Goal: Communication & Community: Answer question/provide support

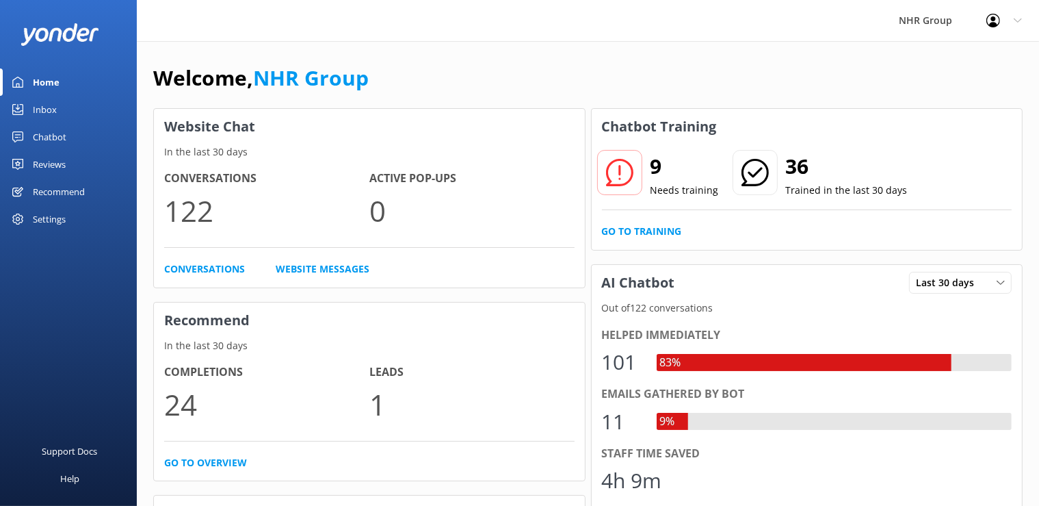
click at [62, 114] on link "Inbox" at bounding box center [68, 109] width 137 height 27
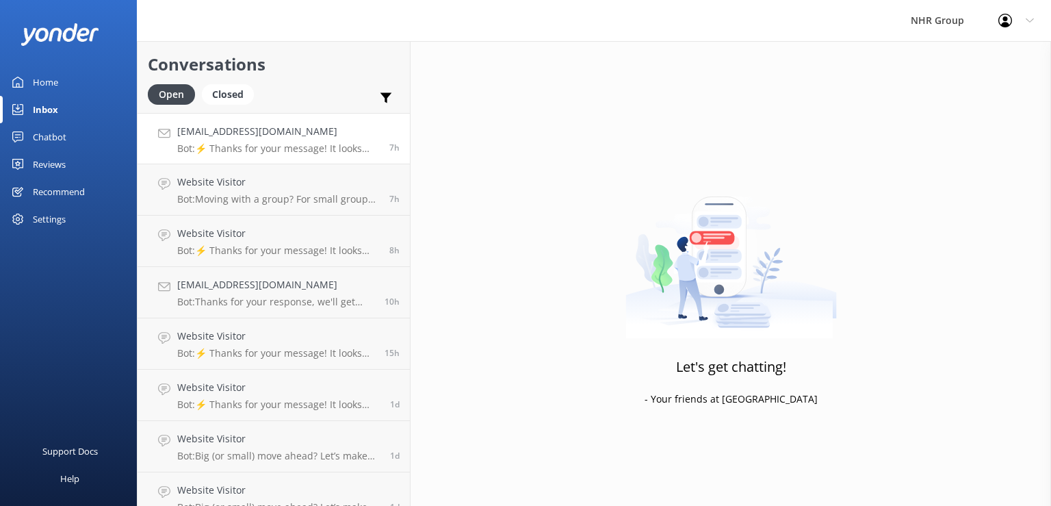
click at [294, 142] on div "[EMAIL_ADDRESS][DOMAIN_NAME] Bot: ⚡ Thanks for your message! It looks like this…" at bounding box center [278, 138] width 202 height 29
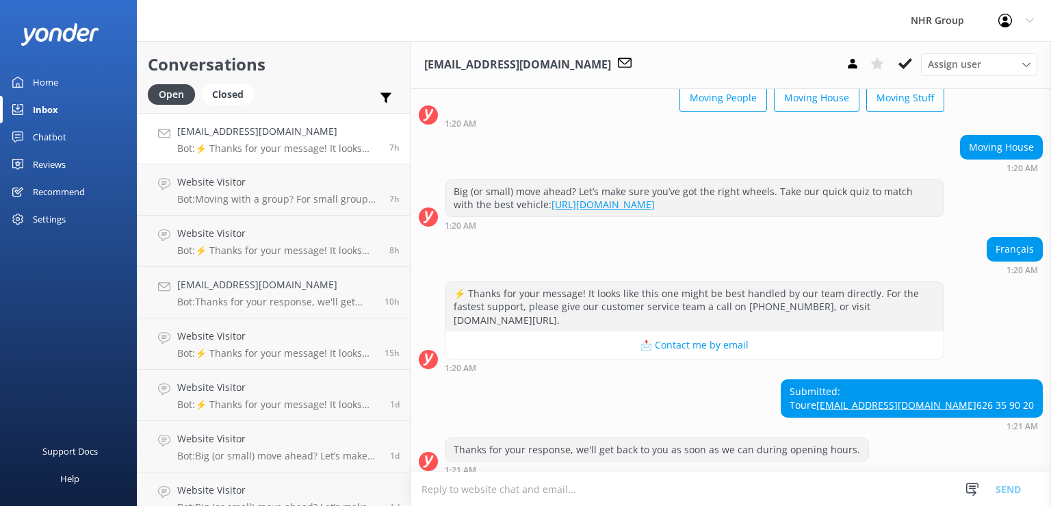
scroll to position [89, 0]
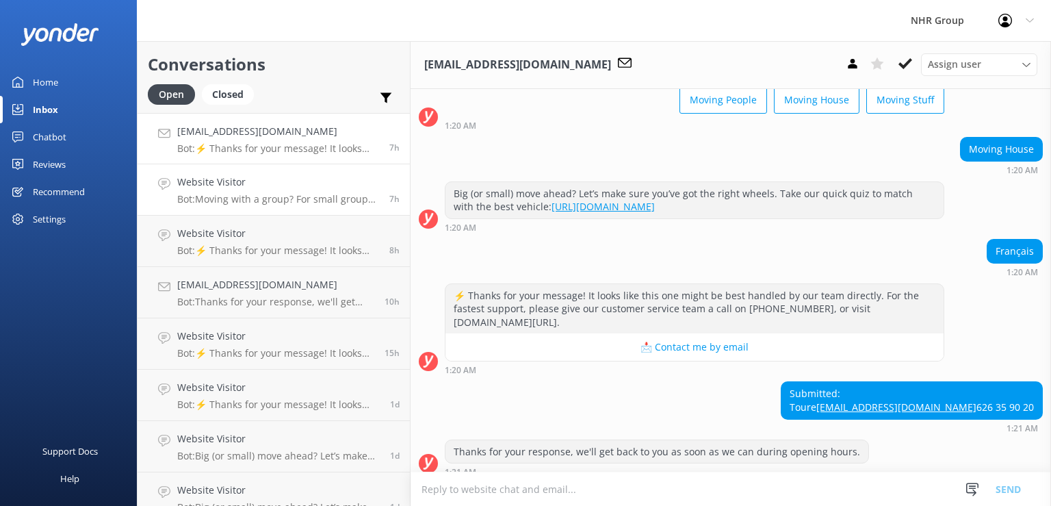
click at [264, 189] on h4 "Website Visitor" at bounding box center [278, 181] width 202 height 15
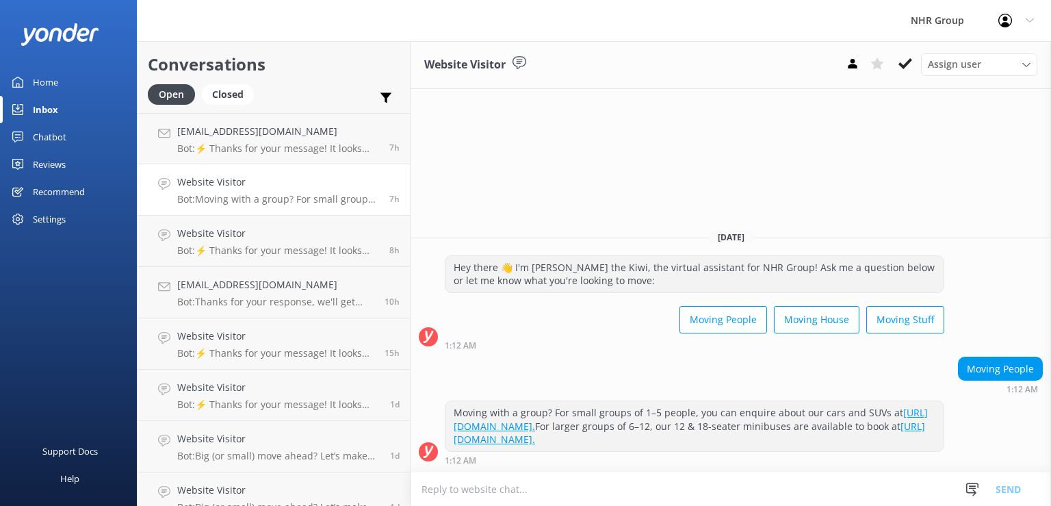
click at [478, 485] on textarea at bounding box center [731, 489] width 640 height 34
click at [444, 479] on textarea at bounding box center [731, 489] width 640 height 34
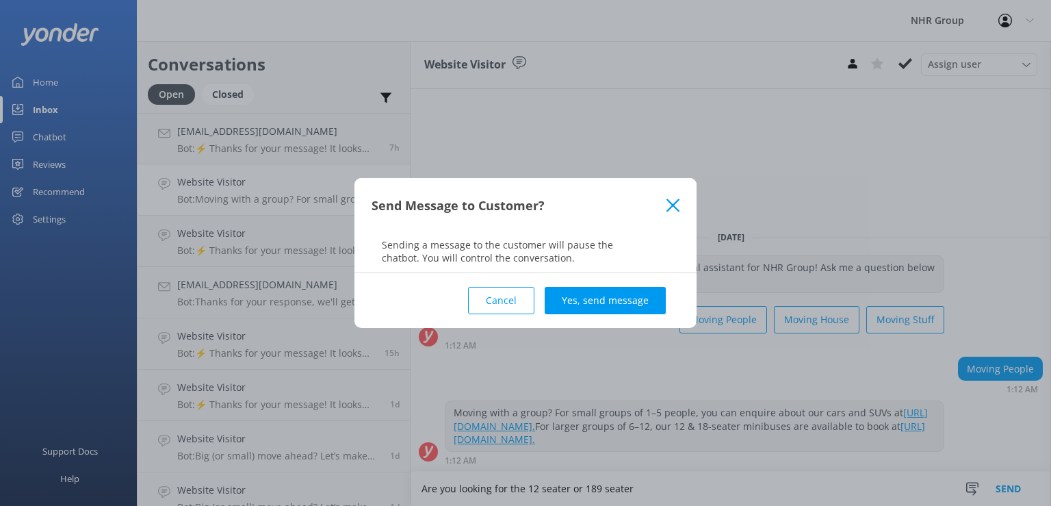
click at [669, 211] on icon at bounding box center [672, 205] width 13 height 14
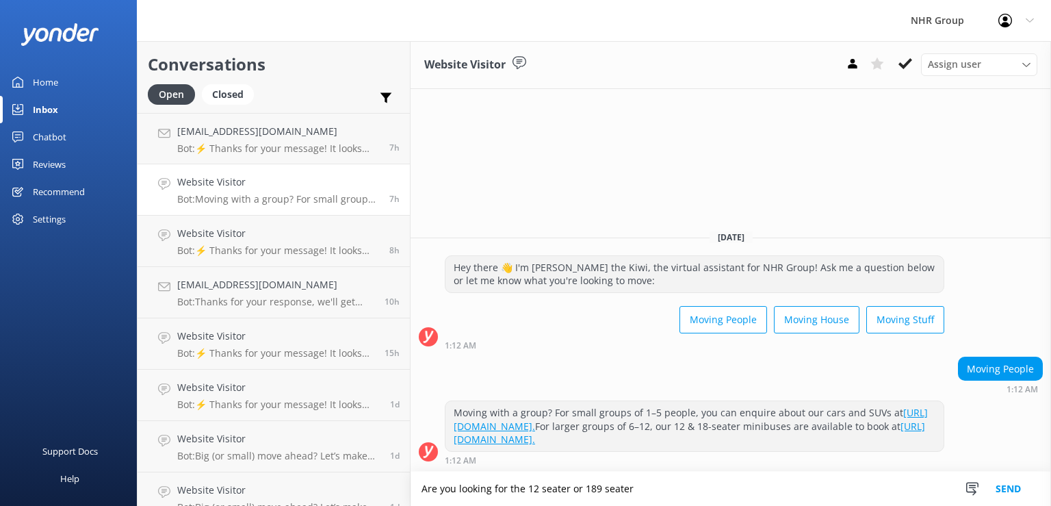
click at [598, 486] on textarea "Are you looking for the 12 seater or 189 seater" at bounding box center [731, 488] width 640 height 34
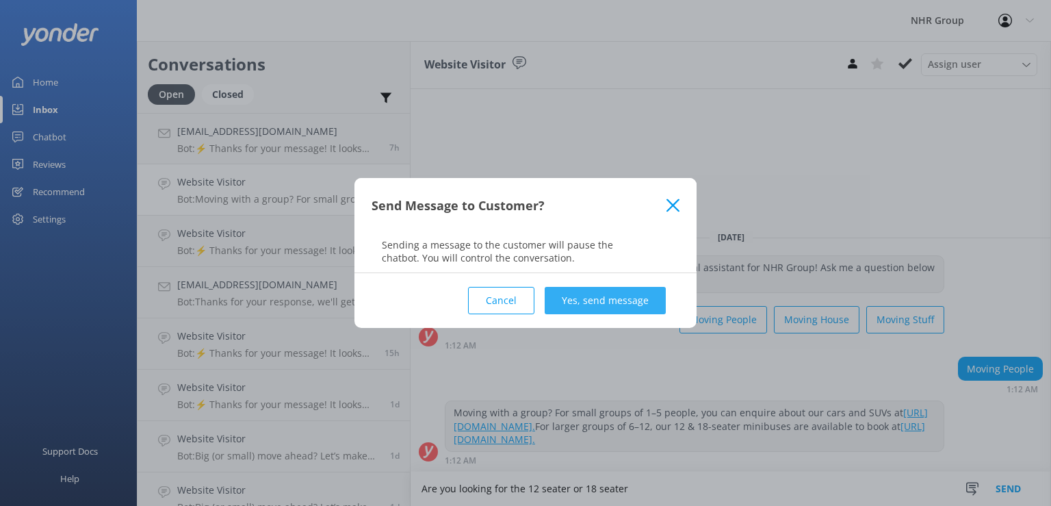
type textarea "Are you looking for the 12 seater or 18 seater"
click at [576, 304] on button "Yes, send message" at bounding box center [605, 300] width 121 height 27
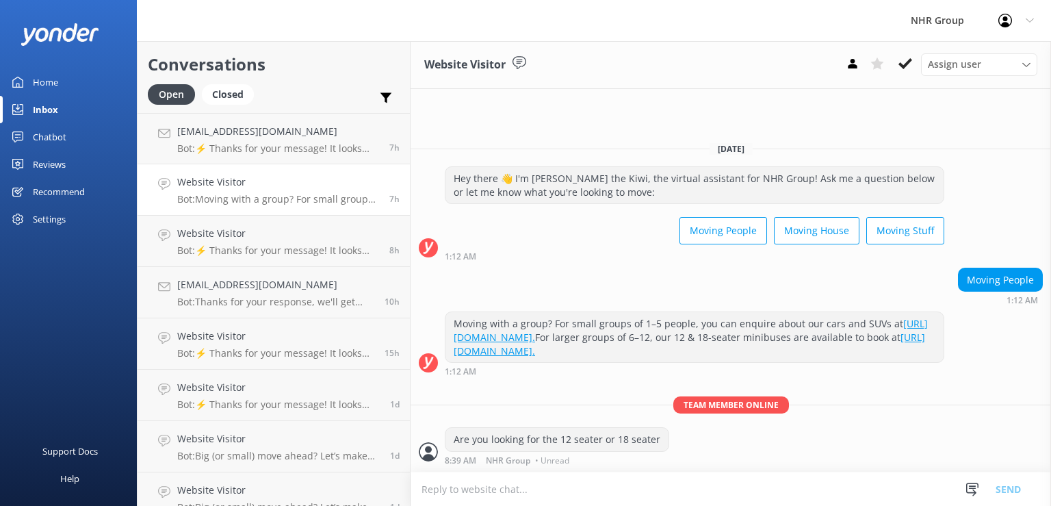
click at [226, 198] on p "Bot: Moving with a group? For small groups of 1–5 people, you can enquire about…" at bounding box center [278, 199] width 202 height 12
click at [242, 179] on h4 "Website Visitor" at bounding box center [278, 181] width 202 height 15
click at [272, 139] on div "[EMAIL_ADDRESS][DOMAIN_NAME] Bot: ⚡ Thanks for your message! It looks like this…" at bounding box center [278, 138] width 202 height 29
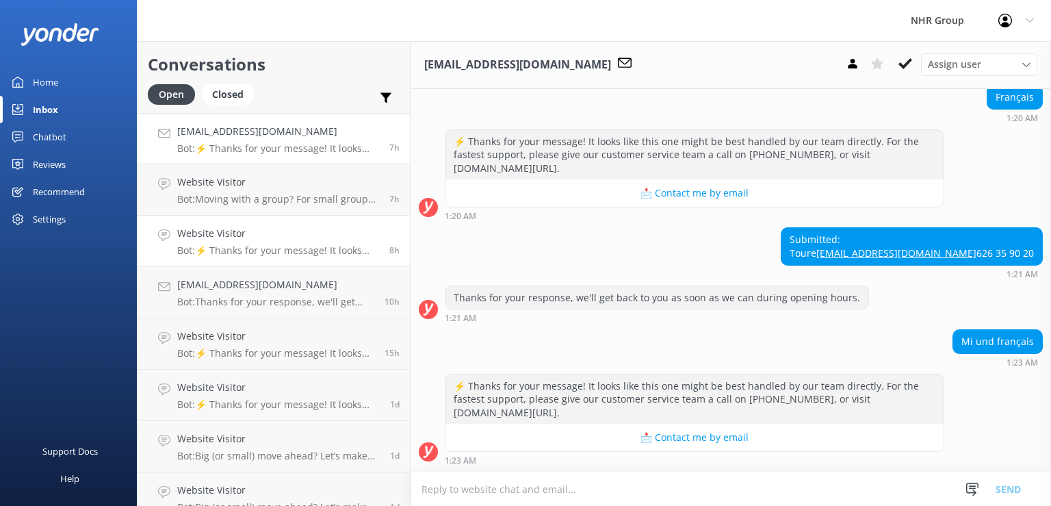
scroll to position [266, 0]
click at [280, 194] on p "Bot: Moving with a group? For small groups of 1–5 people, you can enquire about…" at bounding box center [278, 199] width 202 height 12
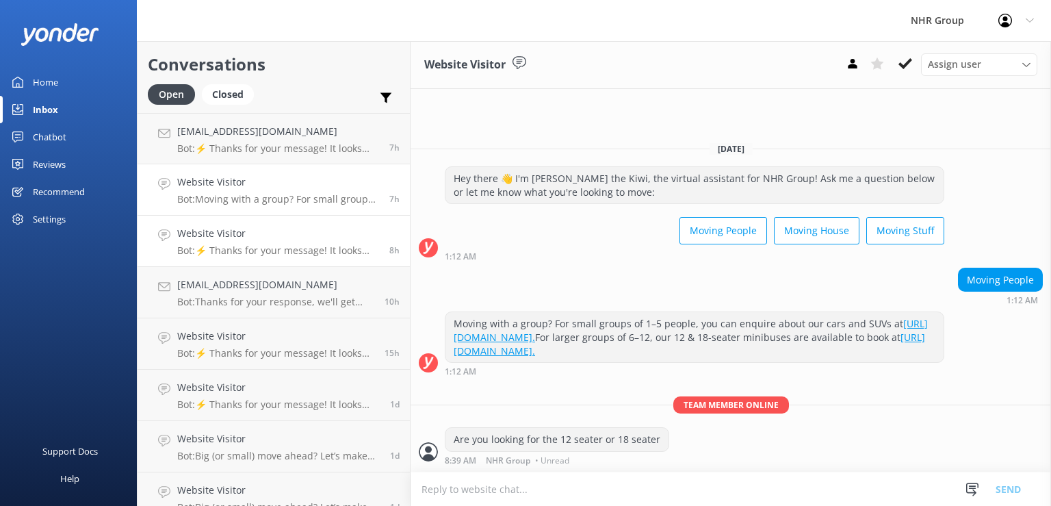
click at [280, 239] on h4 "Website Visitor" at bounding box center [278, 233] width 202 height 15
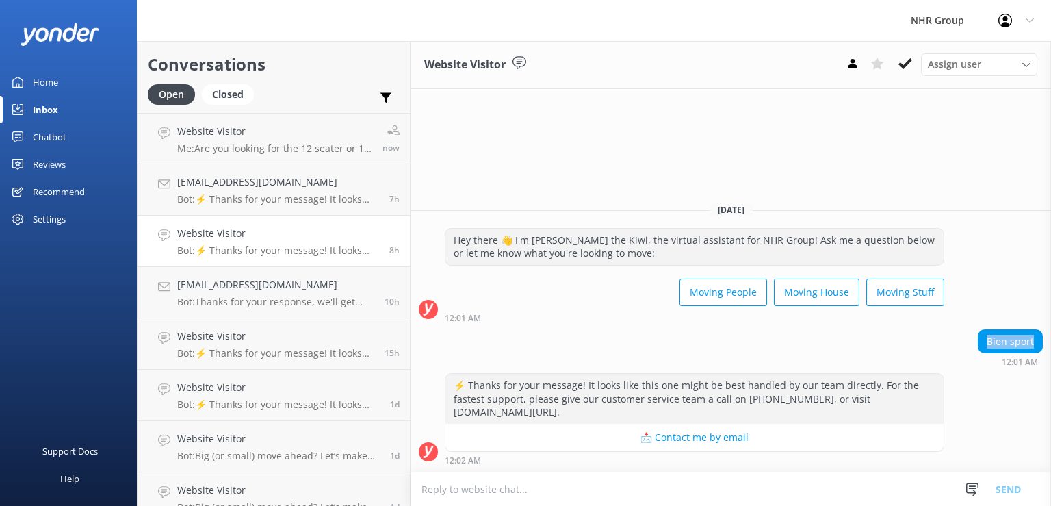
drag, startPoint x: 1037, startPoint y: 341, endPoint x: 983, endPoint y: 343, distance: 53.4
click at [983, 343] on div "Bien sport" at bounding box center [1010, 341] width 64 height 23
copy div "Bien sport"
click at [313, 237] on h4 "Website Visitor" at bounding box center [278, 233] width 202 height 15
click at [301, 276] on link "[EMAIL_ADDRESS][DOMAIN_NAME] Bot: Thanks for your response, we'll get back to y…" at bounding box center [274, 292] width 272 height 51
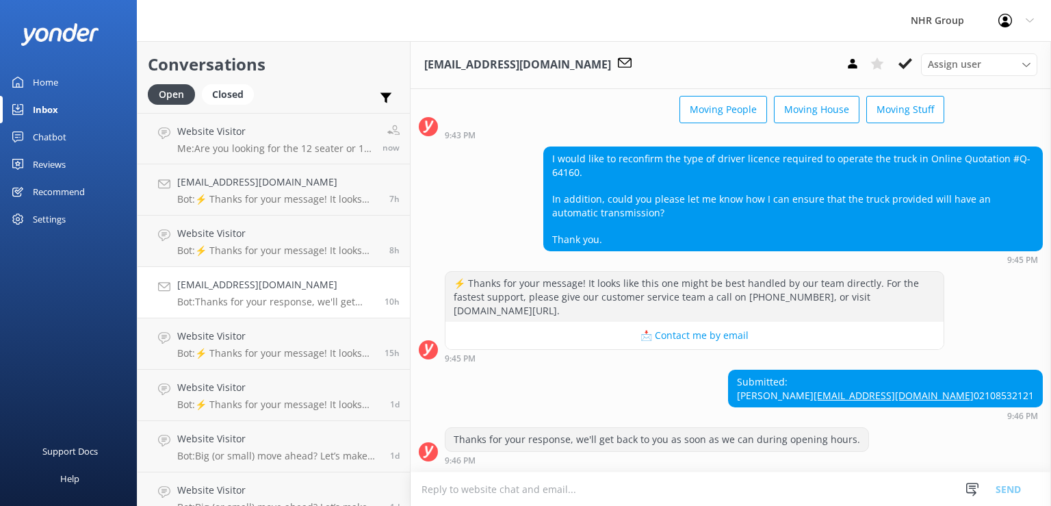
scroll to position [104, 0]
click at [316, 300] on p "Bot: Thanks for your response, we'll get back to you as soon as we can during o…" at bounding box center [275, 302] width 197 height 12
click at [317, 342] on h4 "Website Visitor" at bounding box center [275, 335] width 197 height 15
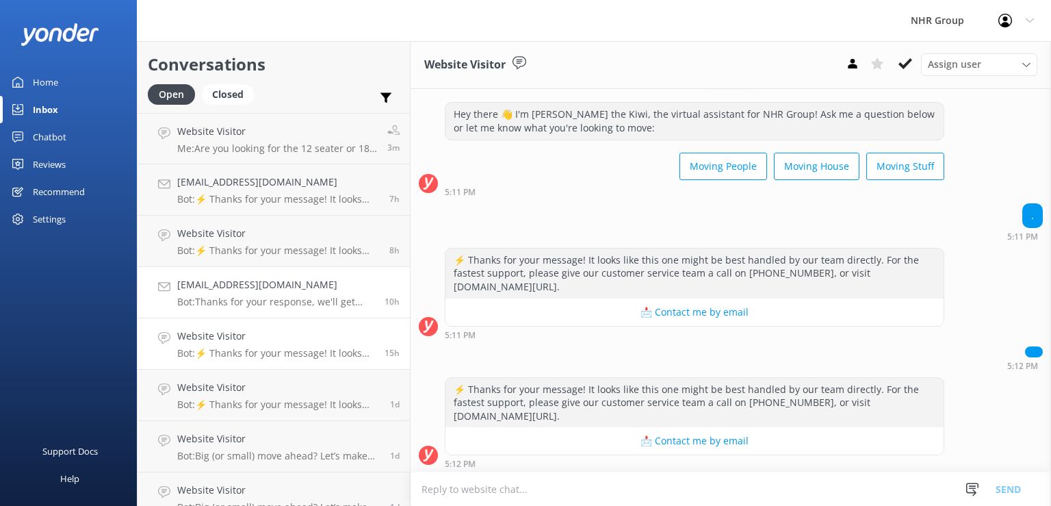
scroll to position [24, 0]
click at [315, 294] on div "[EMAIL_ADDRESS][DOMAIN_NAME] Bot: Thanks for your response, we'll get back to y…" at bounding box center [275, 292] width 197 height 30
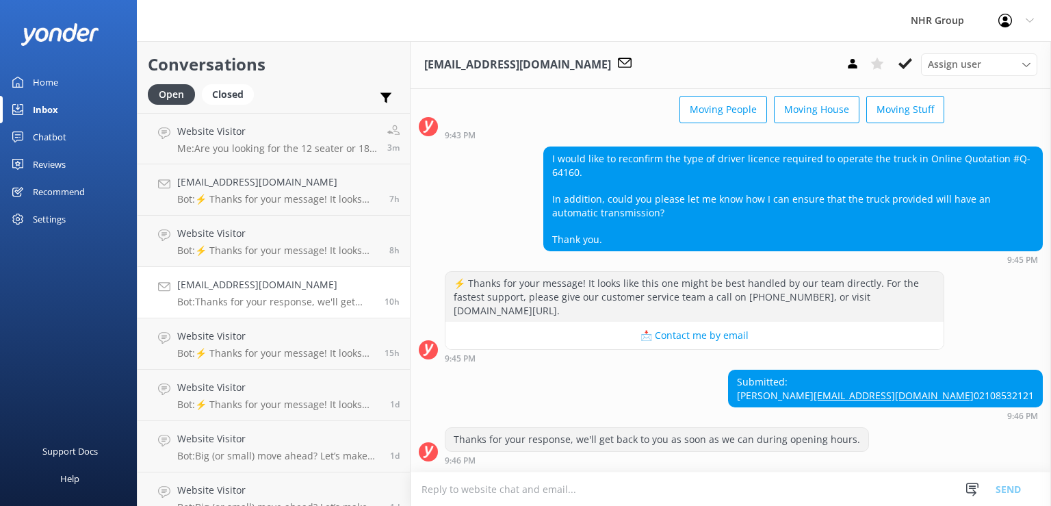
scroll to position [104, 0]
click at [543, 490] on textarea at bounding box center [731, 489] width 640 height 34
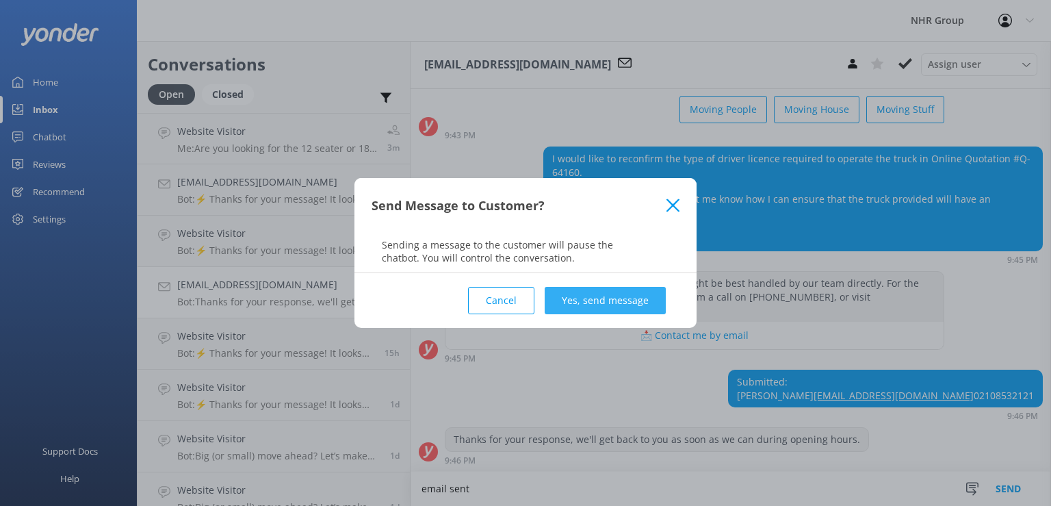
type textarea "email sent"
click at [616, 305] on button "Yes, send message" at bounding box center [605, 300] width 121 height 27
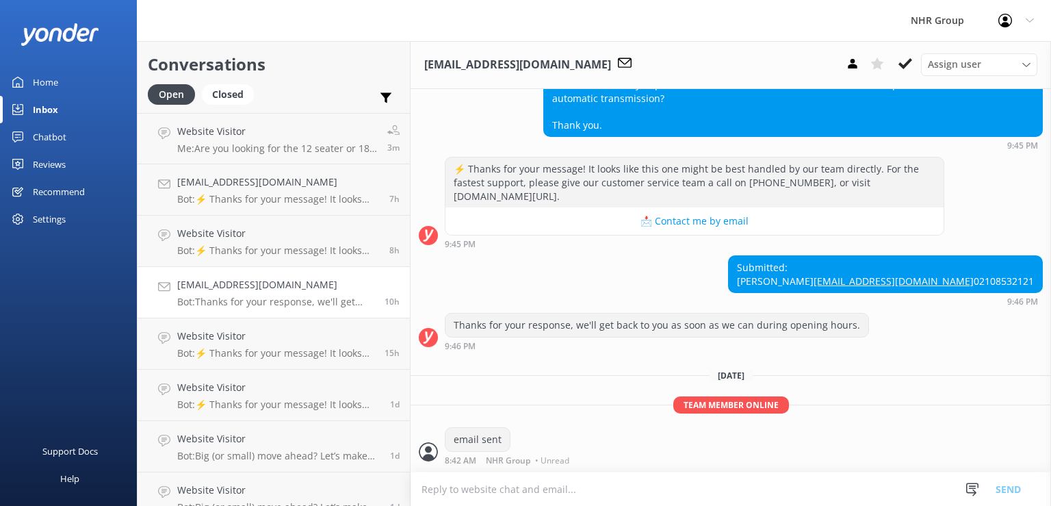
scroll to position [218, 0]
click at [259, 341] on h4 "Website Visitor" at bounding box center [275, 335] width 197 height 15
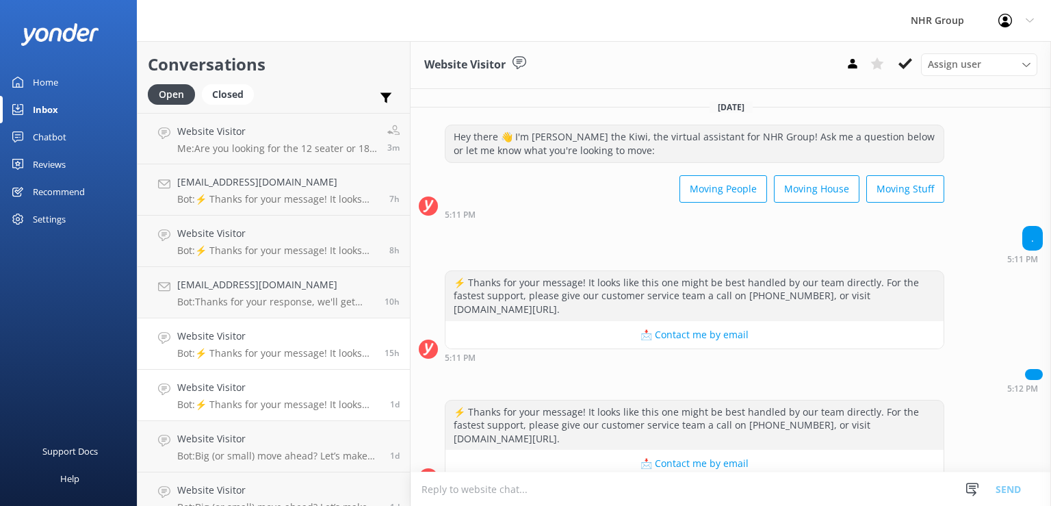
click at [263, 391] on h4 "Website Visitor" at bounding box center [278, 387] width 203 height 15
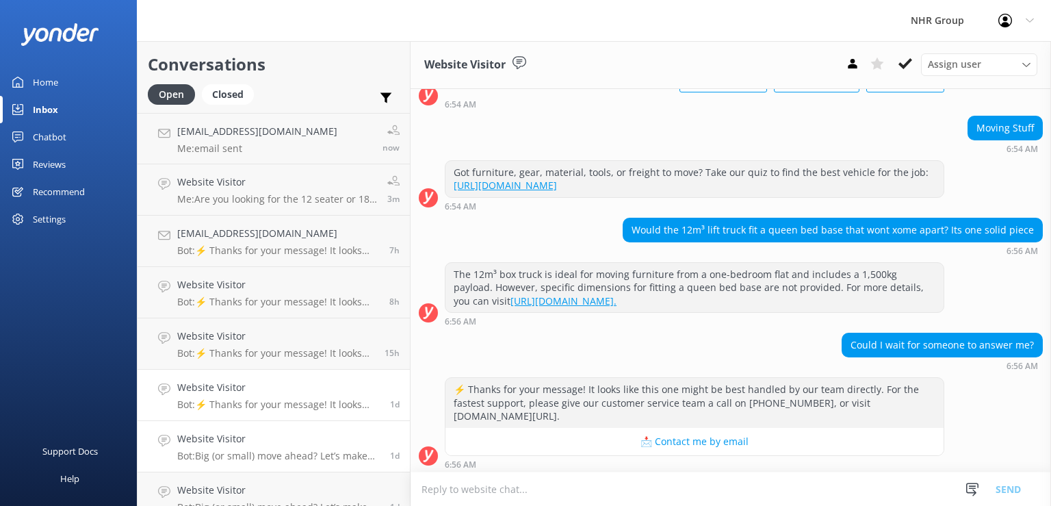
scroll to position [111, 0]
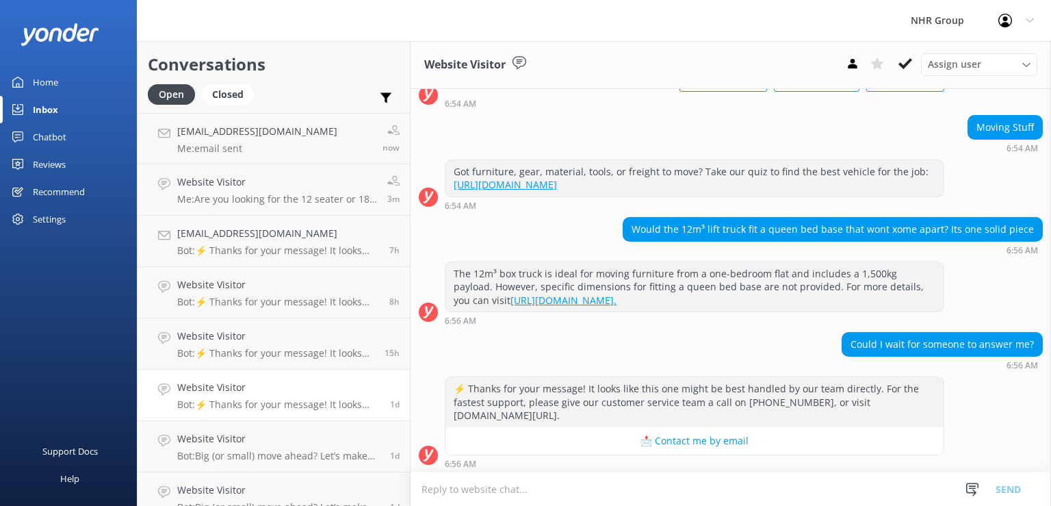
click at [578, 503] on textarea at bounding box center [731, 489] width 640 height 34
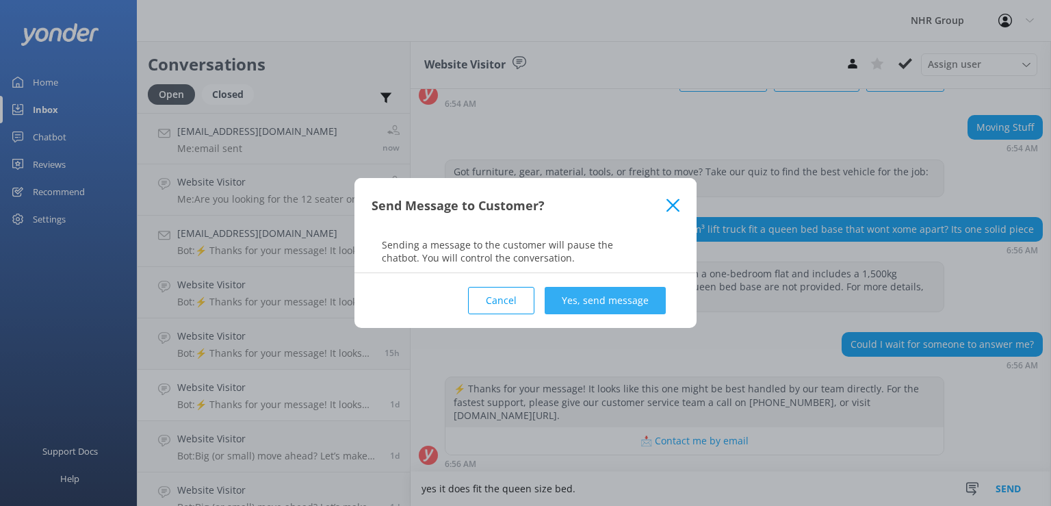
type textarea "yes it does fit the queen size bed."
click at [629, 300] on button "Yes, send message" at bounding box center [605, 300] width 121 height 27
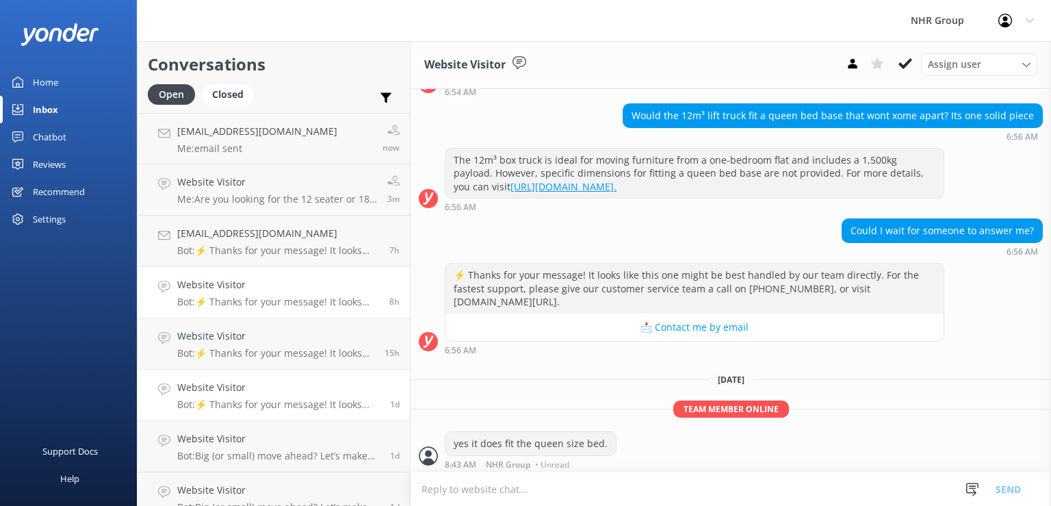
scroll to position [225, 0]
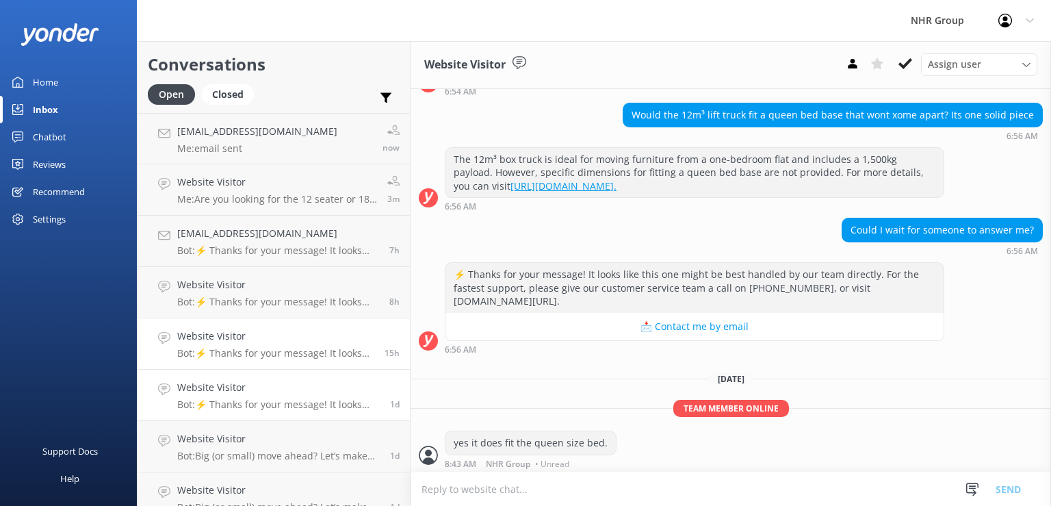
click at [294, 365] on link "Website Visitor Bot: ⚡ Thanks for your message! It looks like this one might be…" at bounding box center [274, 343] width 272 height 51
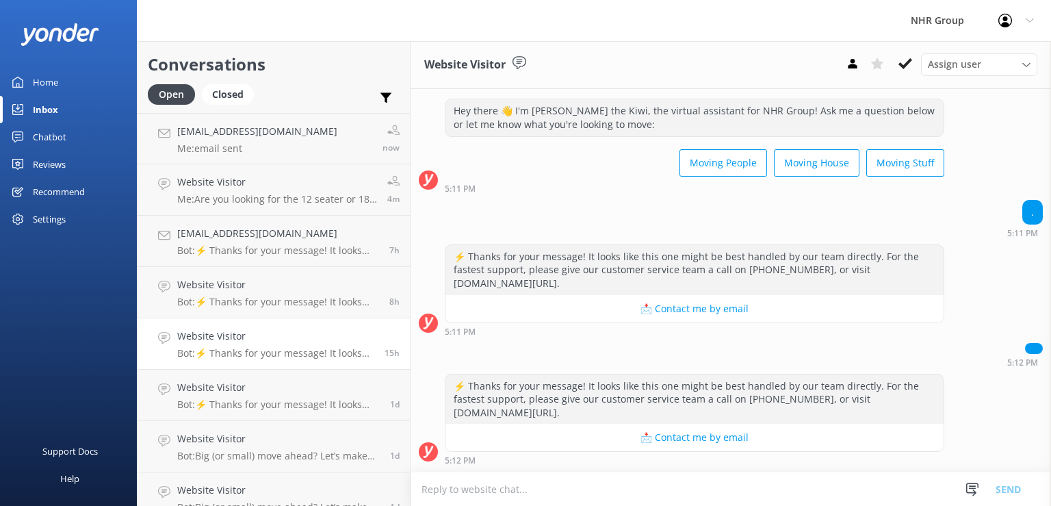
scroll to position [24, 0]
click at [296, 406] on p "Bot: ⚡ Thanks for your message! It looks like this one might be best handled by…" at bounding box center [278, 404] width 203 height 12
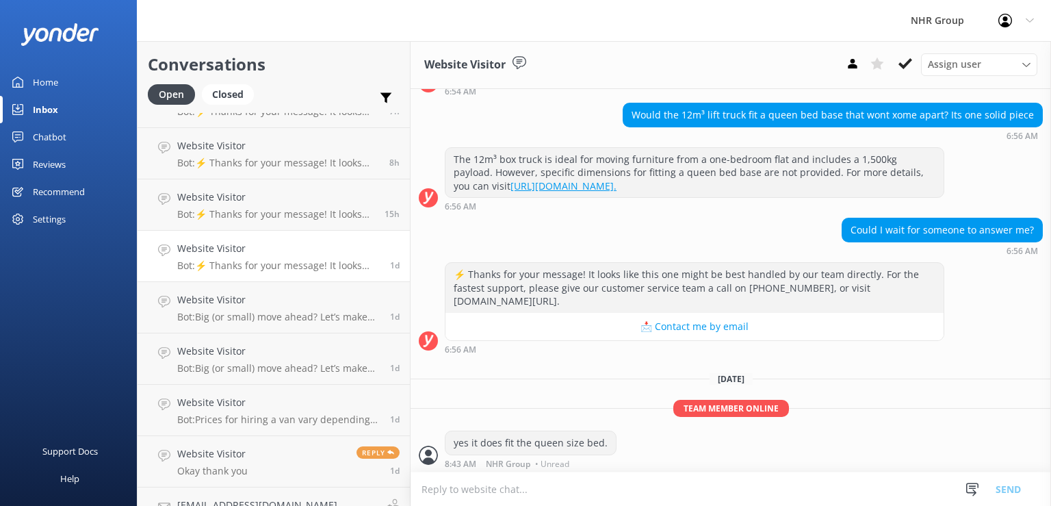
scroll to position [177, 0]
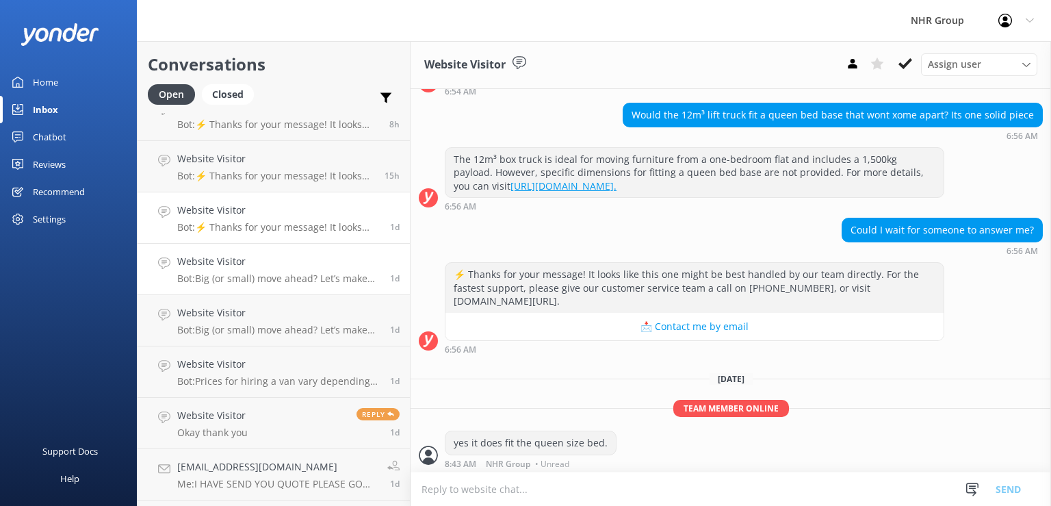
click at [270, 264] on h4 "Website Visitor" at bounding box center [278, 261] width 203 height 15
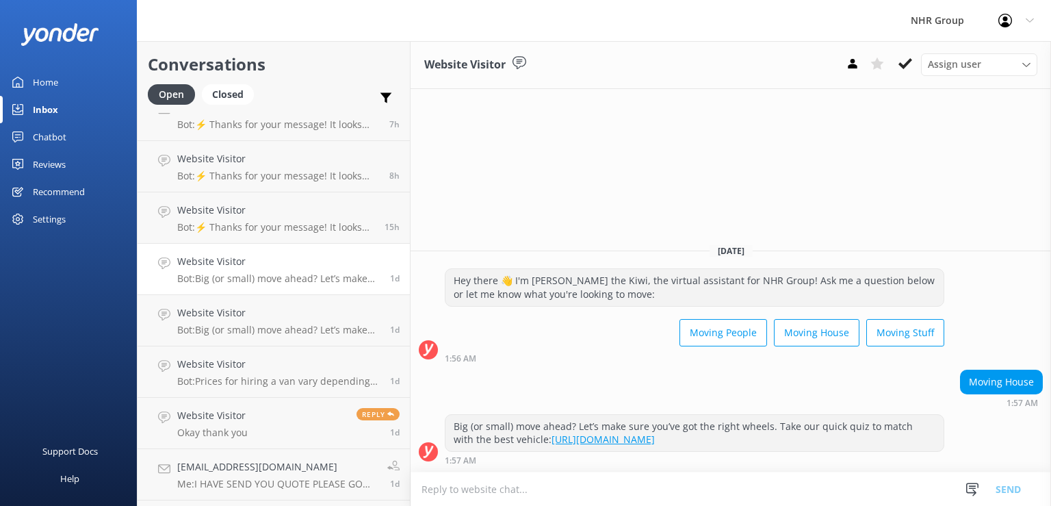
click at [497, 491] on textarea at bounding box center [731, 489] width 640 height 34
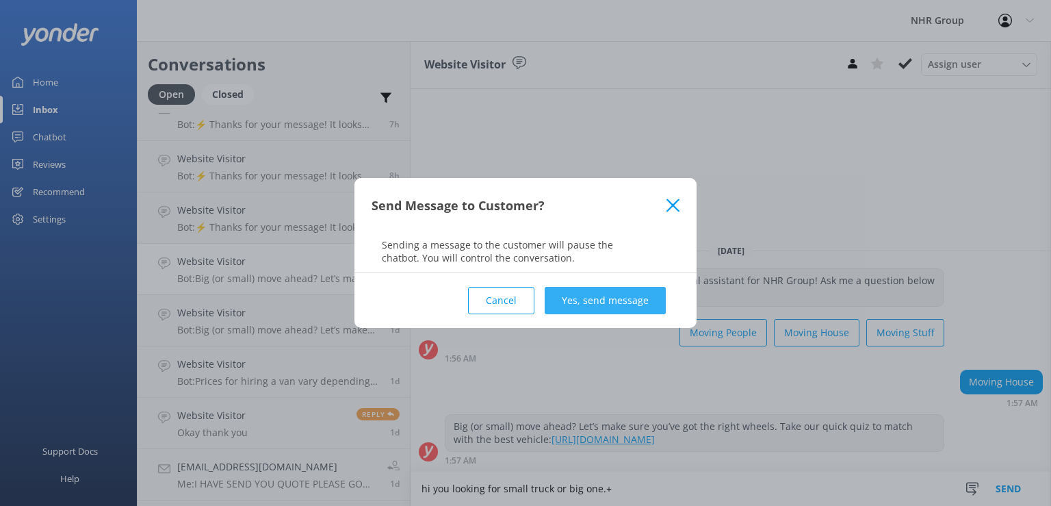
type textarea "hi you looking for small truck or big one.+"
click at [607, 294] on button "Yes, send message" at bounding box center [605, 300] width 121 height 27
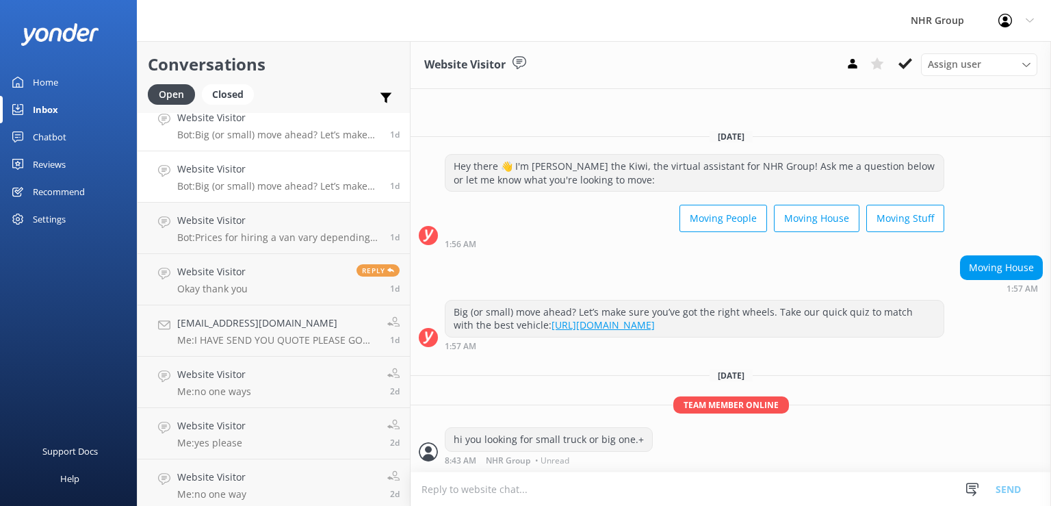
scroll to position [354, 0]
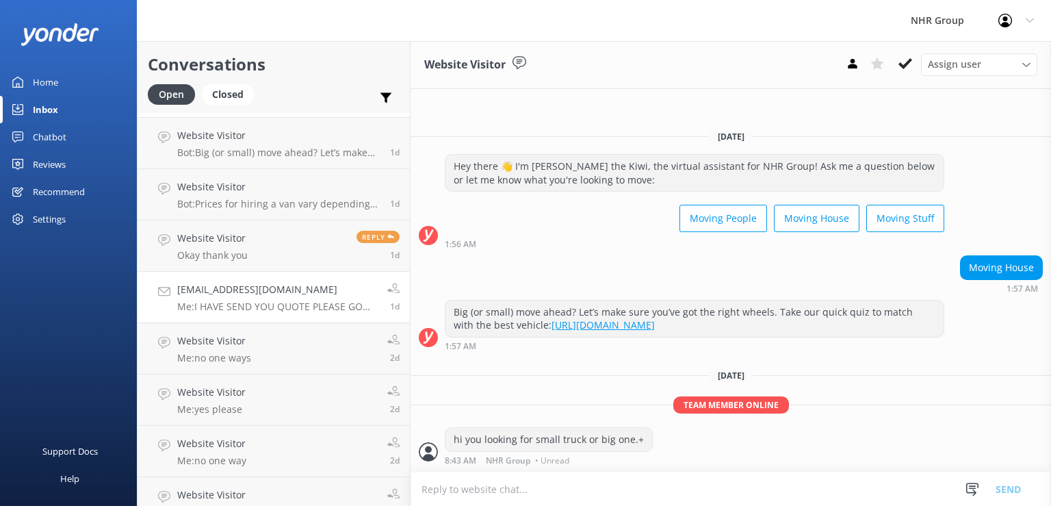
click at [322, 298] on div "[EMAIL_ADDRESS][DOMAIN_NAME] Me: I HAVE SEND YOU QUOTE PLEASE GO THROUGH ANY QU…" at bounding box center [277, 297] width 200 height 30
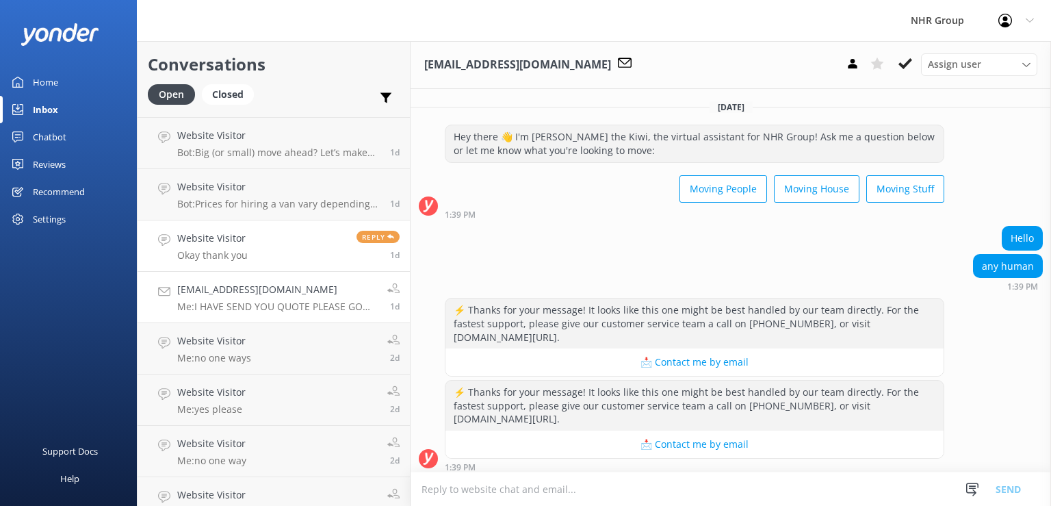
scroll to position [427, 0]
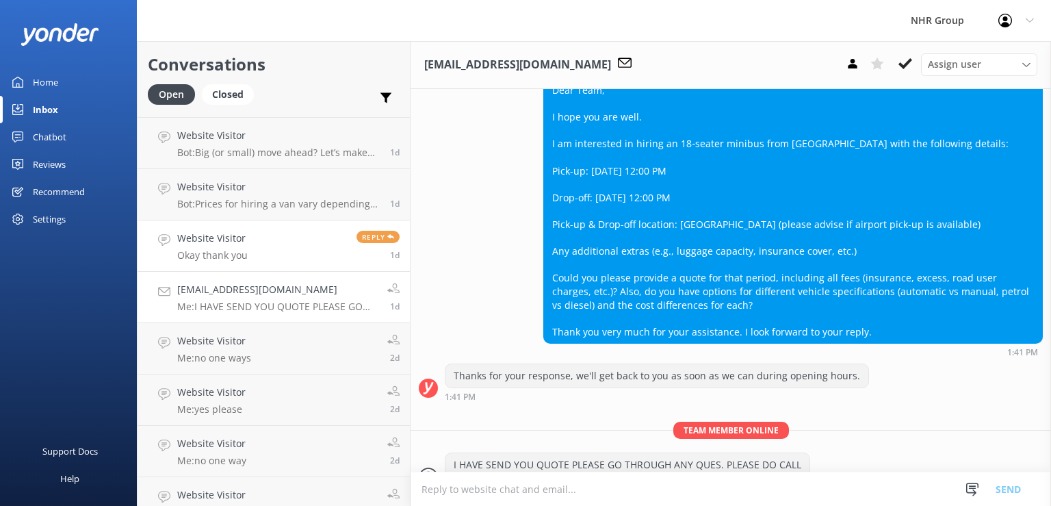
click at [288, 254] on link "Website Visitor Okay thank you Reply 1d" at bounding box center [274, 245] width 272 height 51
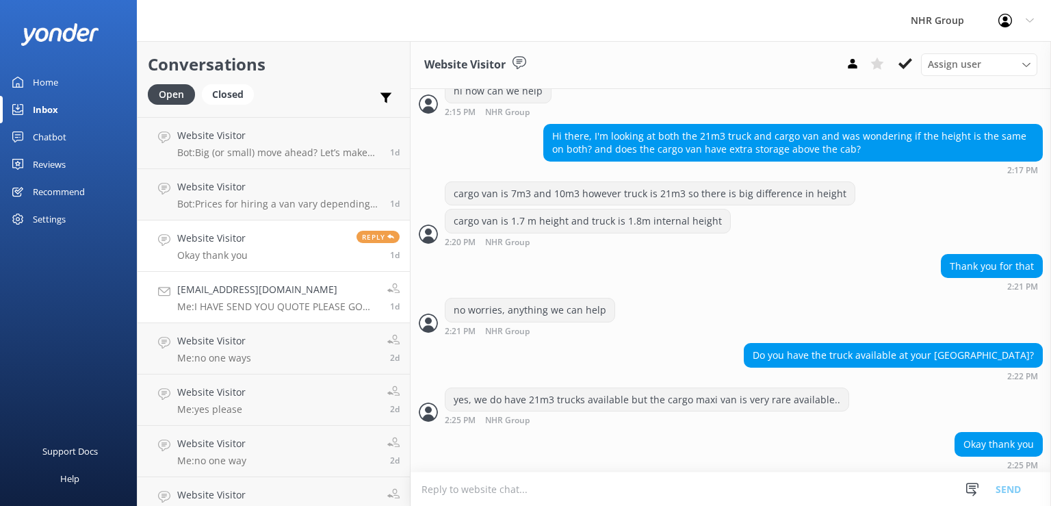
click at [275, 294] on h4 "[EMAIL_ADDRESS][DOMAIN_NAME]" at bounding box center [277, 289] width 200 height 15
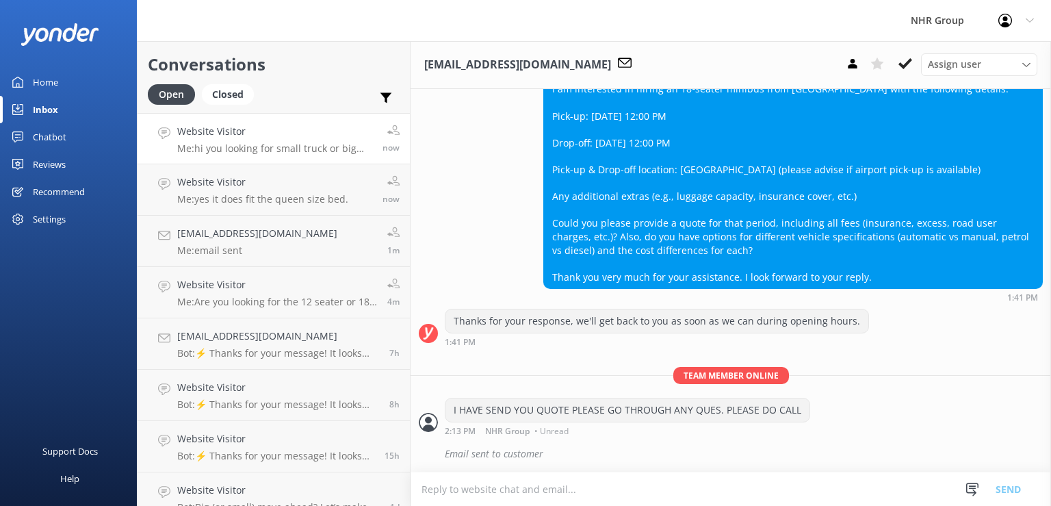
click at [270, 133] on h4 "Website Visitor" at bounding box center [274, 131] width 195 height 15
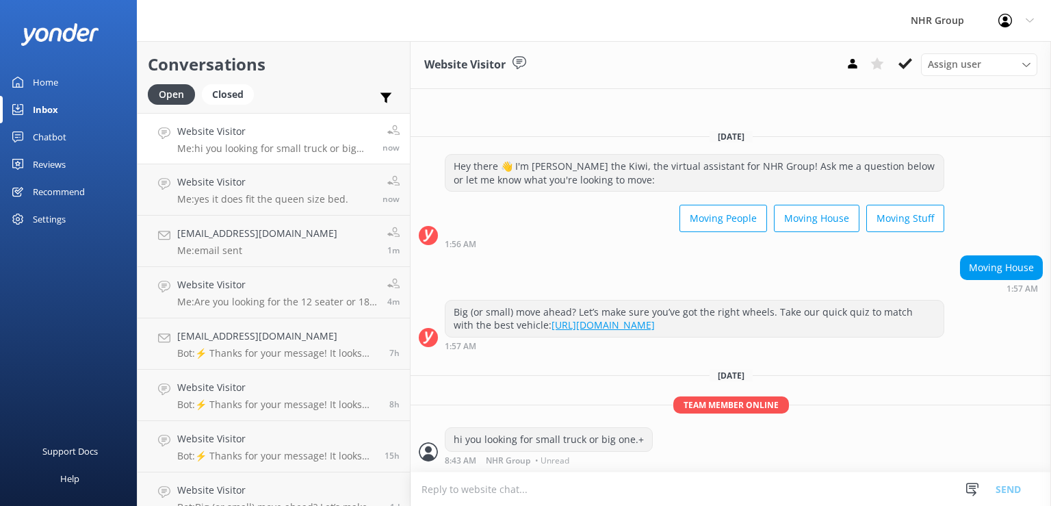
click at [64, 81] on link "Home" at bounding box center [68, 81] width 137 height 27
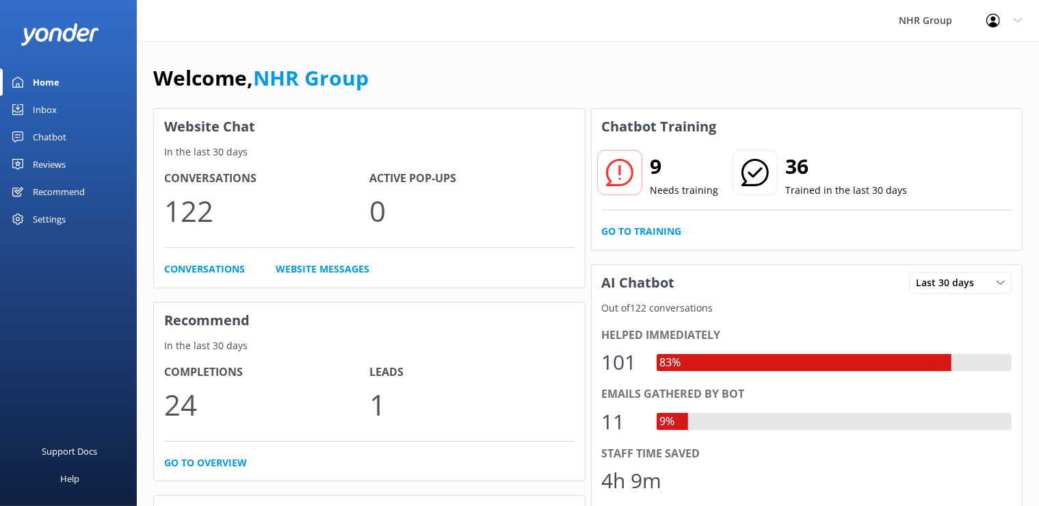
click at [67, 112] on link "Inbox" at bounding box center [68, 109] width 137 height 27
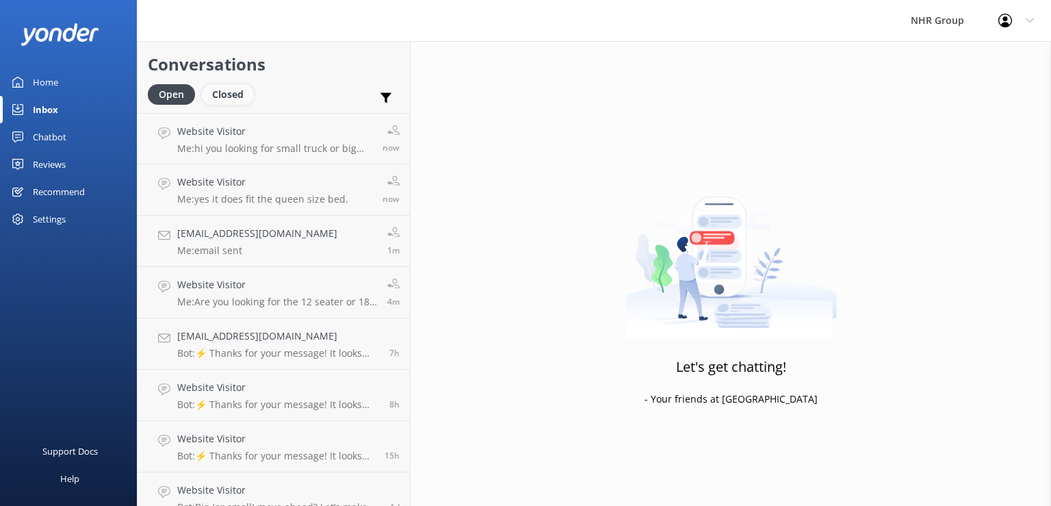
click at [242, 97] on div "Closed" at bounding box center [228, 94] width 52 height 21
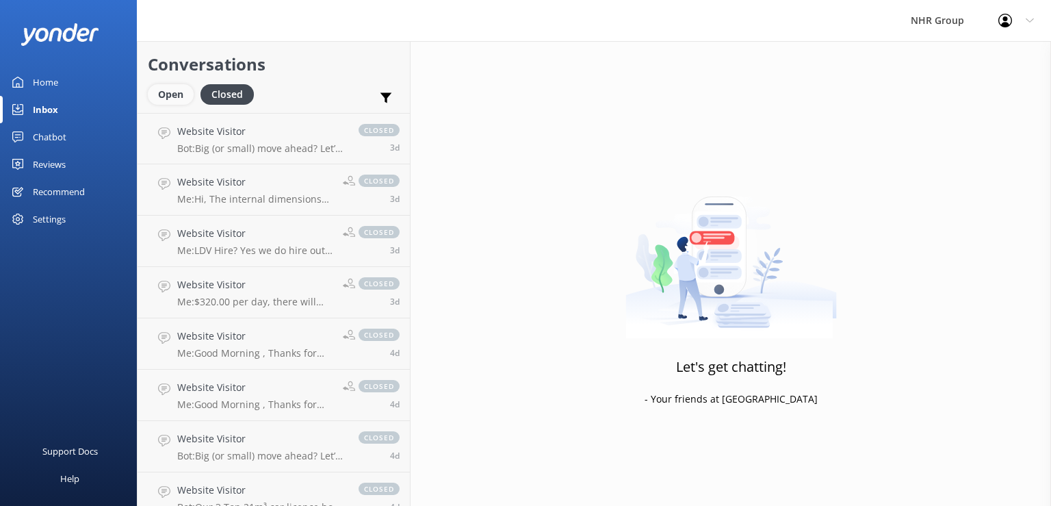
click at [174, 94] on div "Open" at bounding box center [171, 94] width 46 height 21
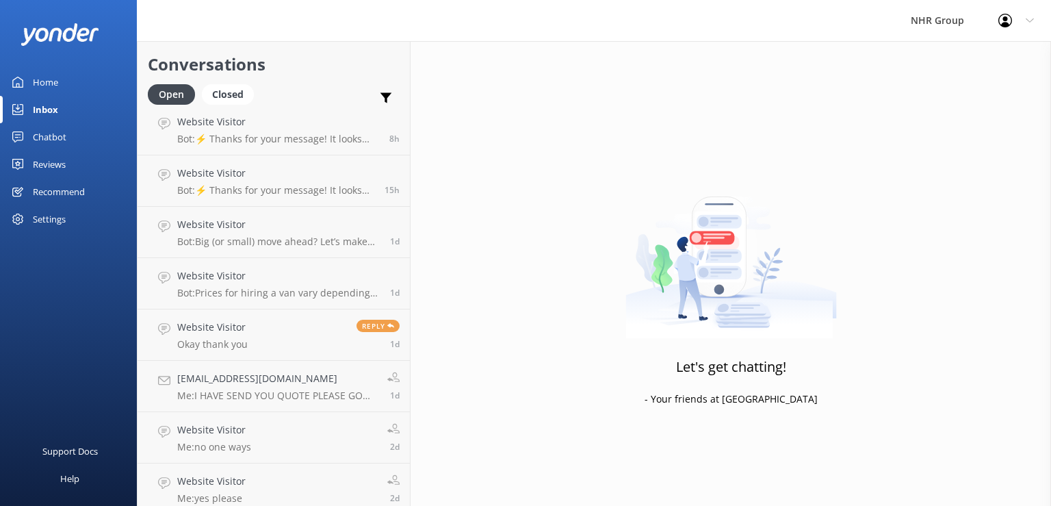
scroll to position [377, 0]
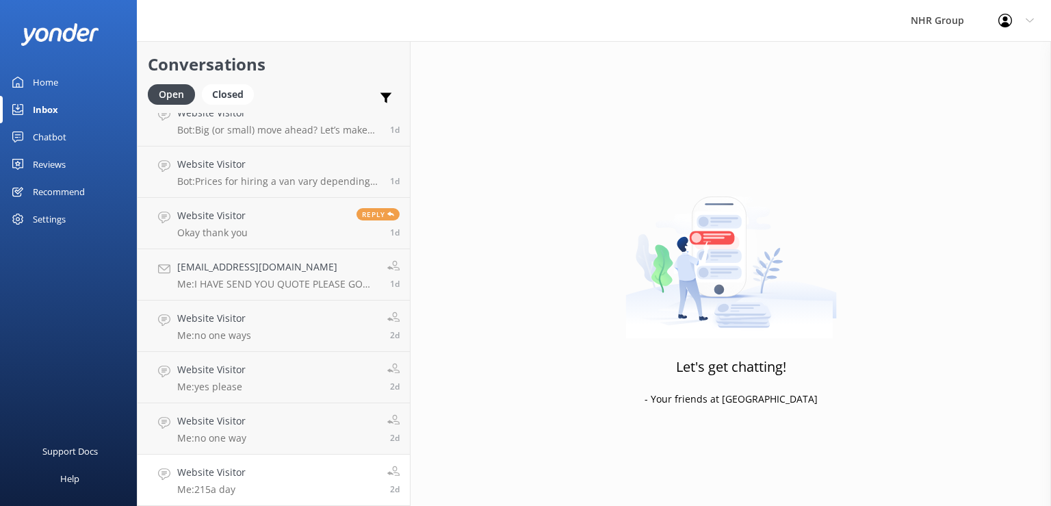
click at [332, 468] on link "Website Visitor Me: 215a day 2d" at bounding box center [274, 479] width 272 height 51
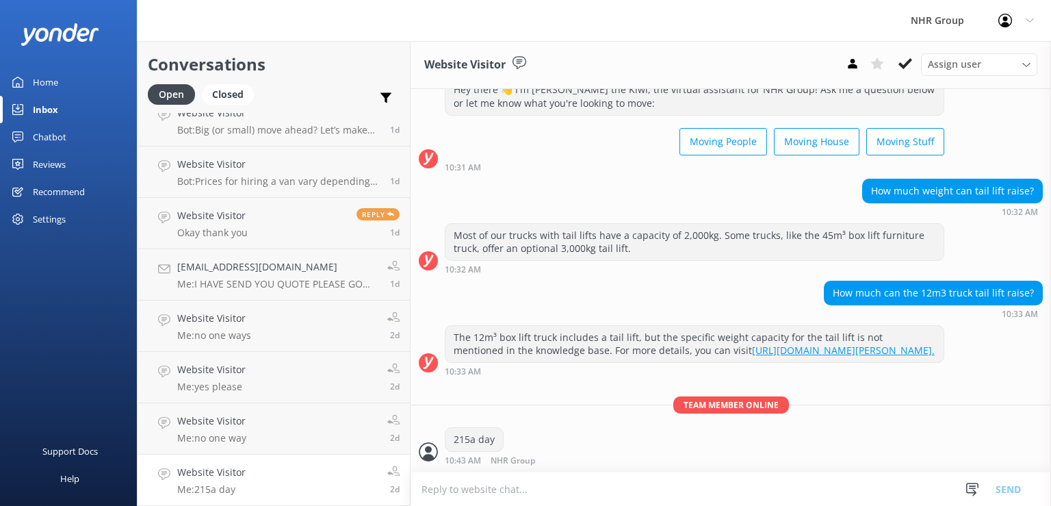
scroll to position [58, 0]
click at [328, 432] on link "Website Visitor Me: no one way 2d" at bounding box center [274, 428] width 272 height 51
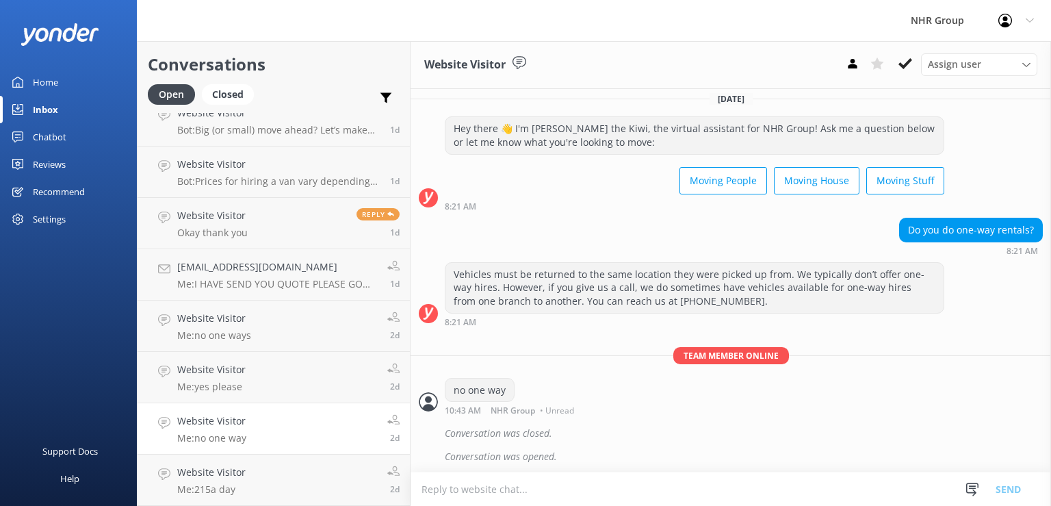
scroll to position [9, 0]
click at [259, 385] on link "Website Visitor Me: yes please 2d" at bounding box center [274, 377] width 272 height 51
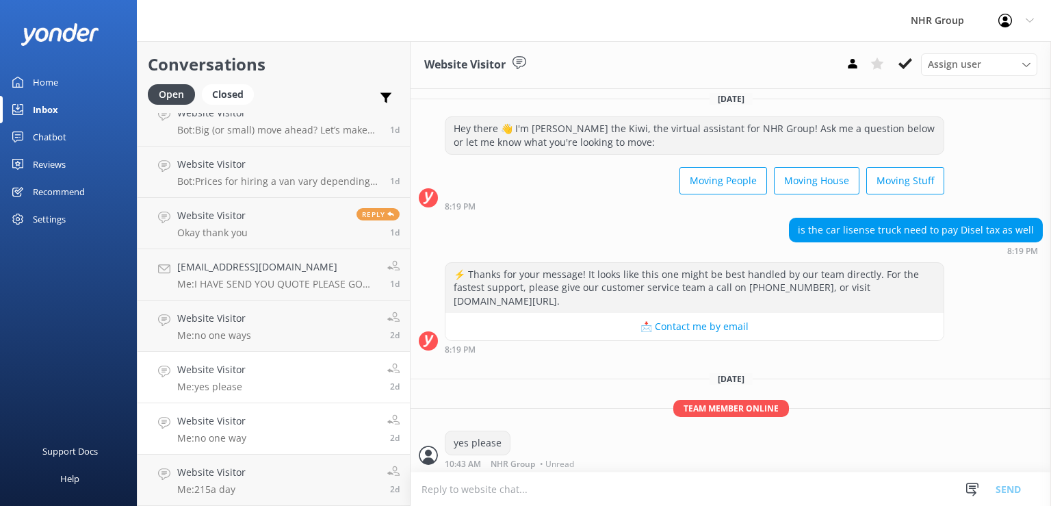
scroll to position [9, 0]
click at [274, 437] on link "Website Visitor Me: no one way 2d" at bounding box center [274, 428] width 272 height 51
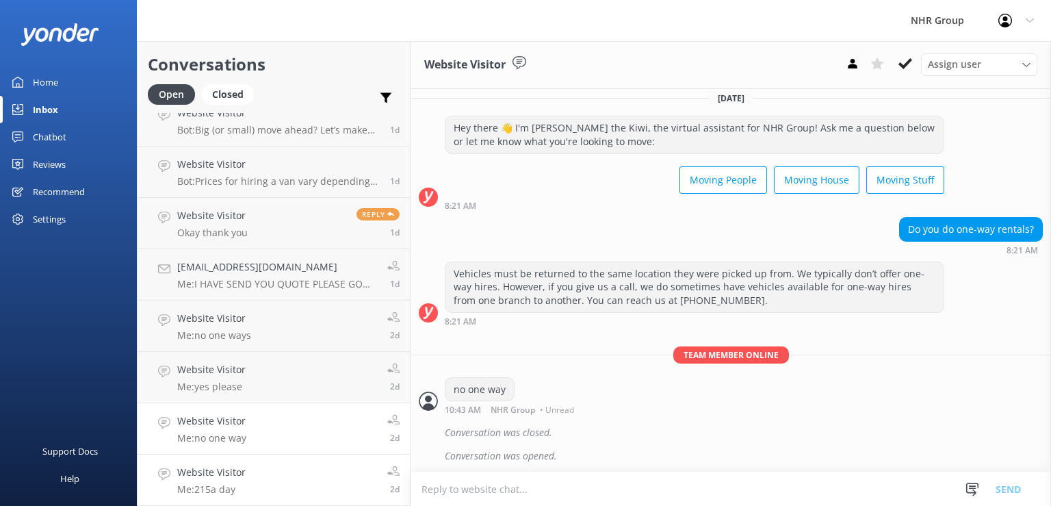
click at [300, 480] on link "Website Visitor Me: 215a day 2d" at bounding box center [274, 479] width 272 height 51
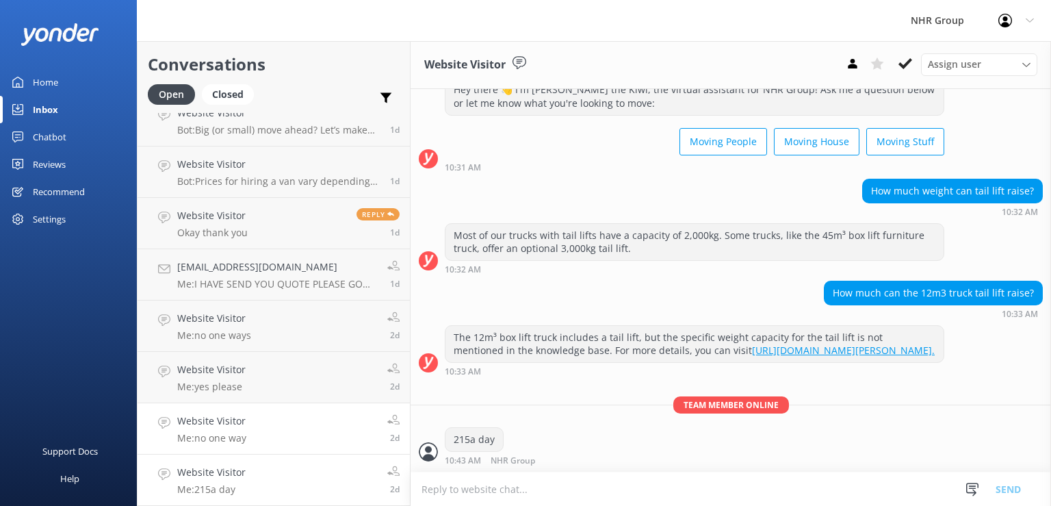
click at [285, 425] on link "Website Visitor Me: no one way 2d" at bounding box center [274, 428] width 272 height 51
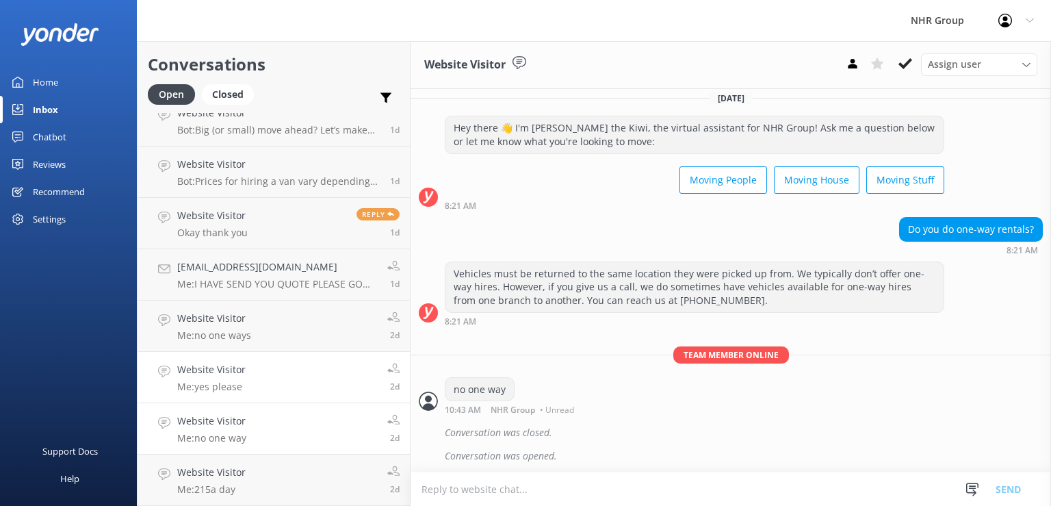
click at [283, 389] on link "Website Visitor Me: yes please 2d" at bounding box center [274, 377] width 272 height 51
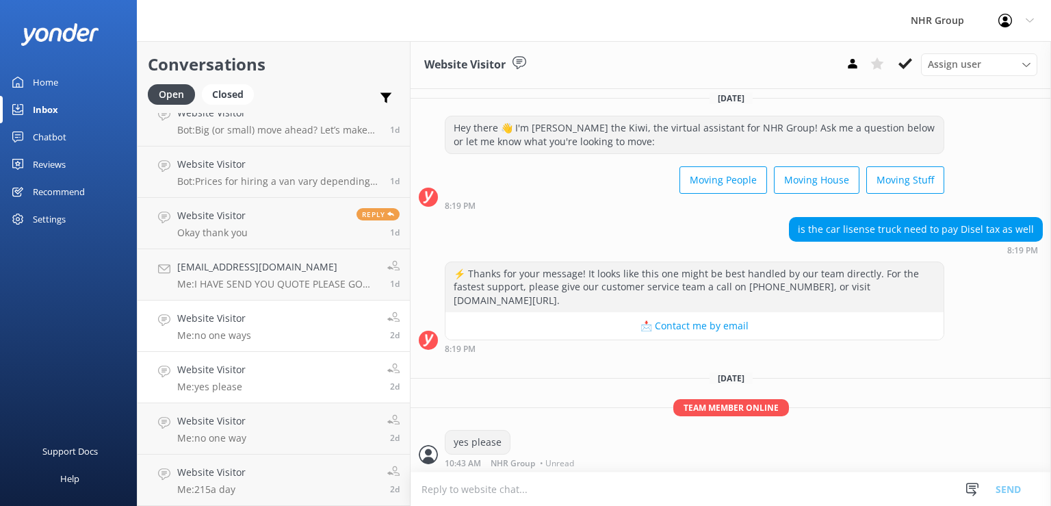
click at [289, 337] on link "Website Visitor Me: no one ways 2d" at bounding box center [274, 325] width 272 height 51
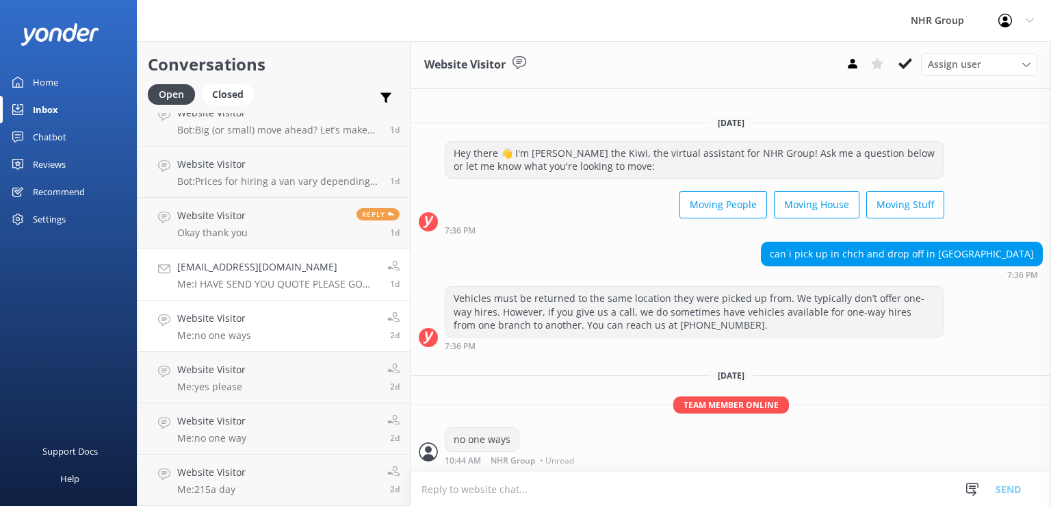
click at [278, 287] on p "Me: I HAVE SEND YOU QUOTE PLEASE GO THROUGH ANY QUES. PLEASE DO CALL" at bounding box center [277, 284] width 200 height 12
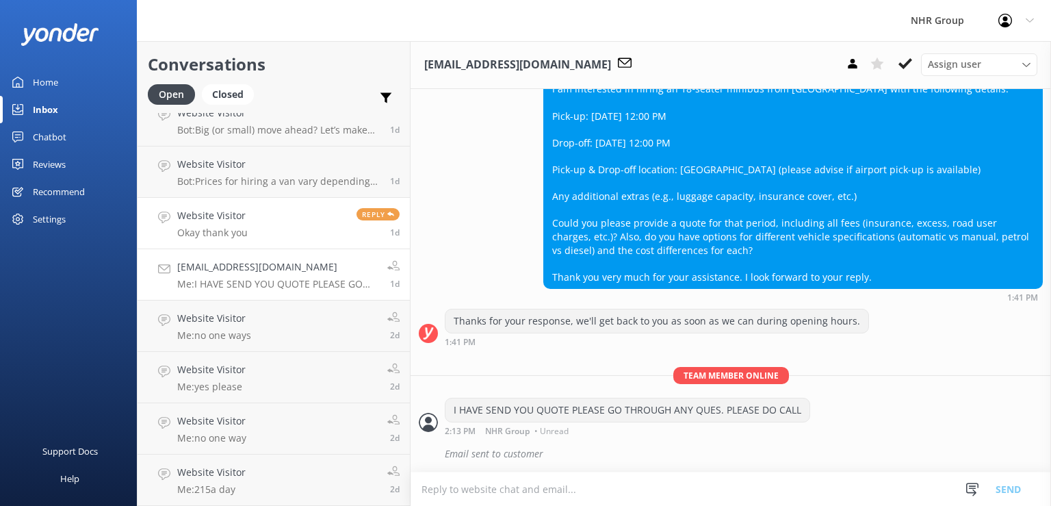
click at [277, 226] on link "Website Visitor Okay thank you Reply 1d" at bounding box center [274, 223] width 272 height 51
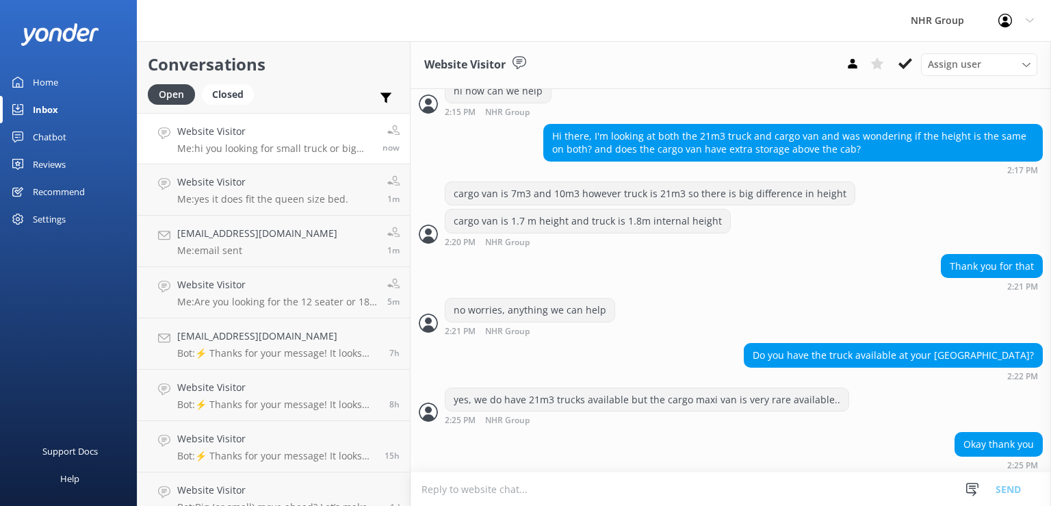
click at [248, 123] on link "Website Visitor Me: hi you looking for small truck or big one.+ now" at bounding box center [274, 138] width 272 height 51
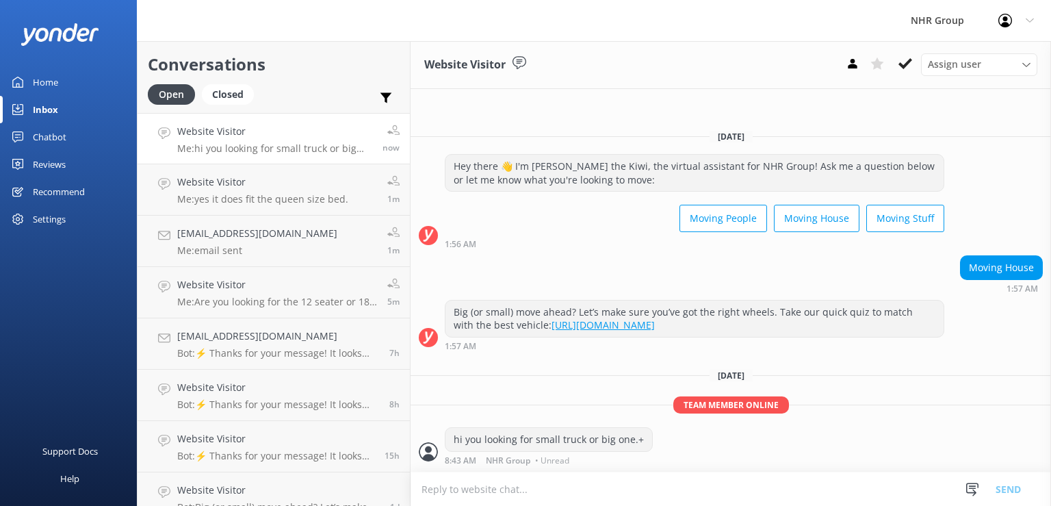
click at [71, 114] on link "Inbox" at bounding box center [68, 109] width 137 height 27
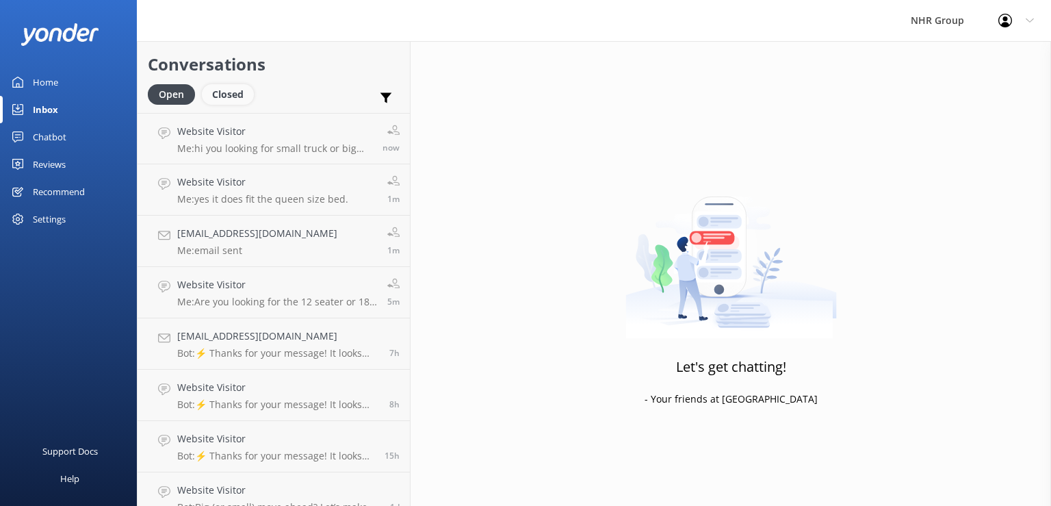
click at [231, 92] on div "Closed" at bounding box center [228, 94] width 52 height 21
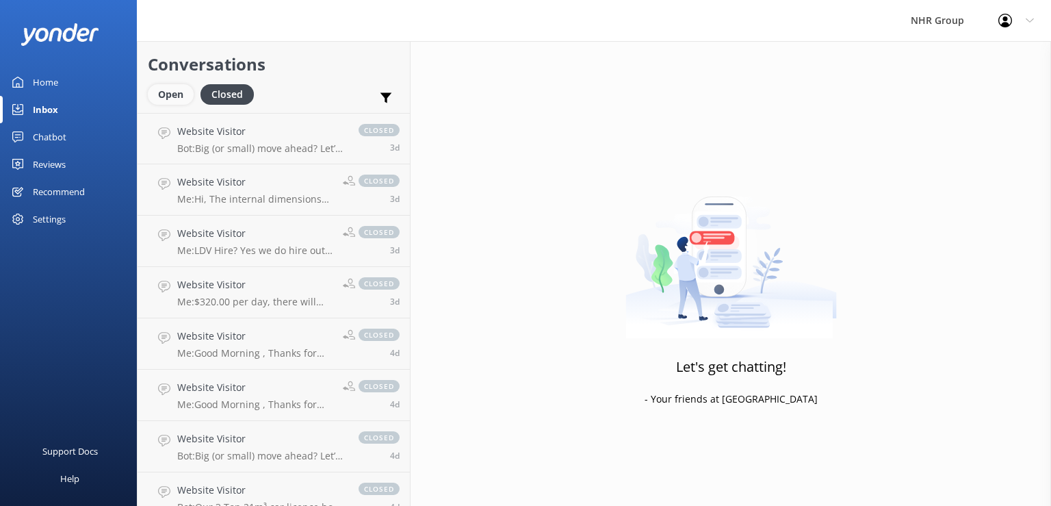
click at [160, 90] on div "Open" at bounding box center [171, 94] width 46 height 21
